Goal: Information Seeking & Learning: Learn about a topic

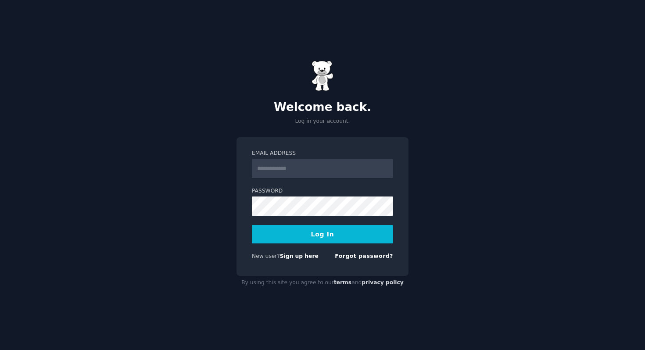
click at [279, 168] on input "Email Address" at bounding box center [322, 168] width 141 height 19
type input "**********"
click at [297, 232] on button "Log In" at bounding box center [322, 234] width 141 height 18
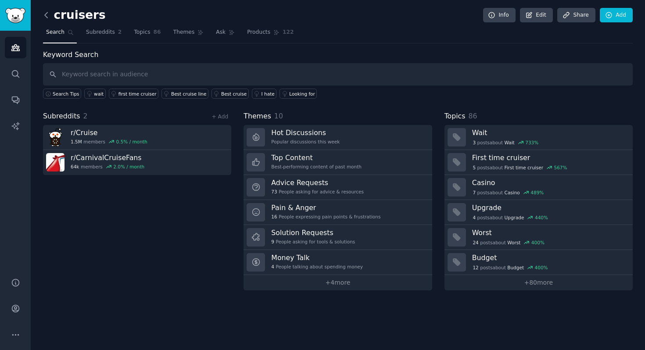
click at [45, 13] on icon at bounding box center [46, 15] width 9 height 9
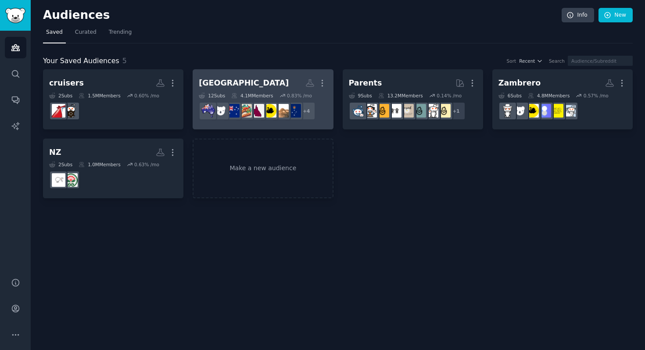
click at [250, 80] on h2 "[GEOGRAPHIC_DATA] More" at bounding box center [263, 82] width 128 height 15
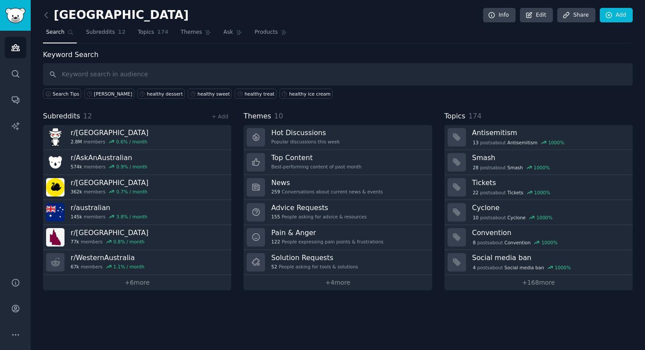
click at [118, 76] on input "text" at bounding box center [338, 74] width 590 height 22
type input "zambrero"
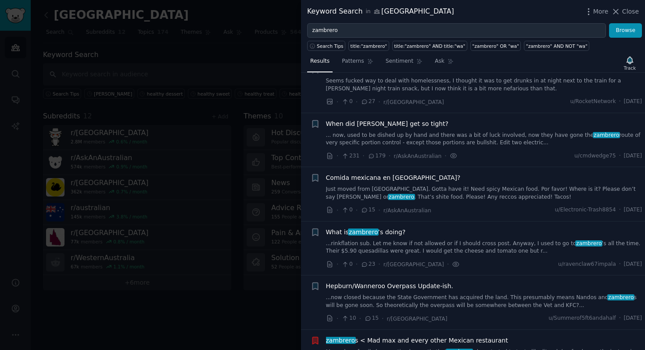
scroll to position [456, 0]
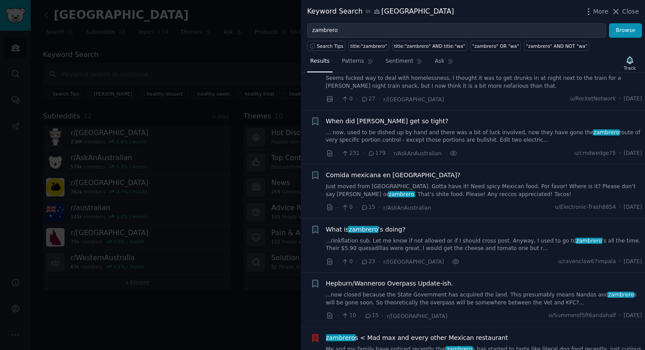
click at [515, 129] on link "... now, used to be dished up by hand and there was a bit of luck involved, now…" at bounding box center [484, 136] width 316 height 15
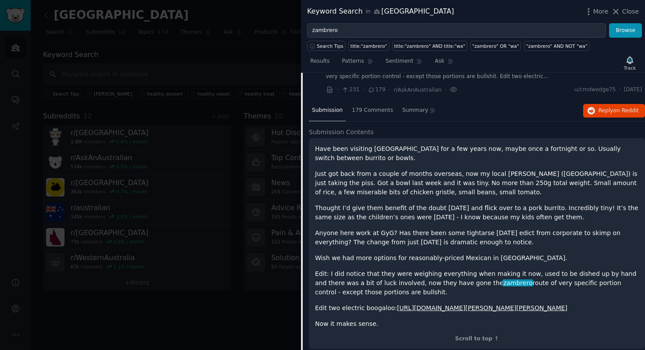
scroll to position [523, 0]
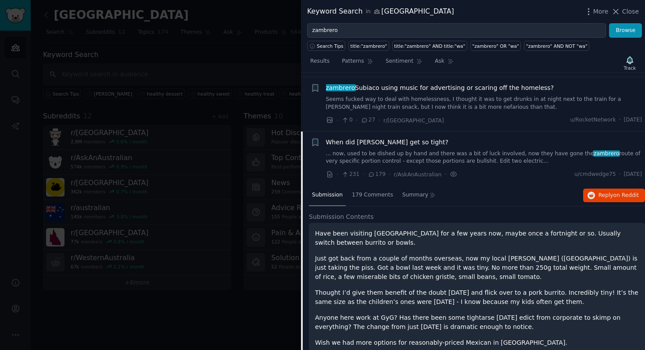
click at [507, 150] on link "... now, used to be dished up by hand and there was a bit of luck involved, now…" at bounding box center [484, 157] width 316 height 15
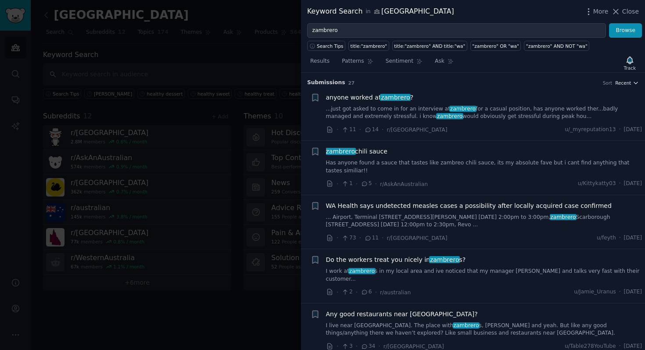
click at [623, 82] on span "Recent" at bounding box center [623, 83] width 16 height 6
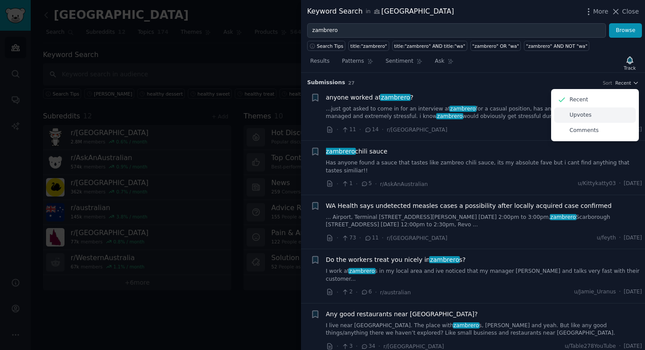
click at [590, 112] on div "Upvotes" at bounding box center [595, 114] width 82 height 15
